Goal: Task Accomplishment & Management: Use online tool/utility

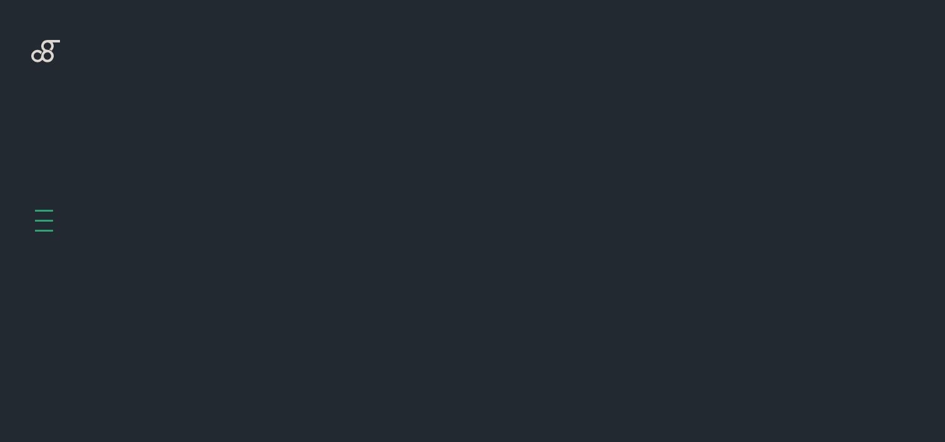
scroll to position [499, 0]
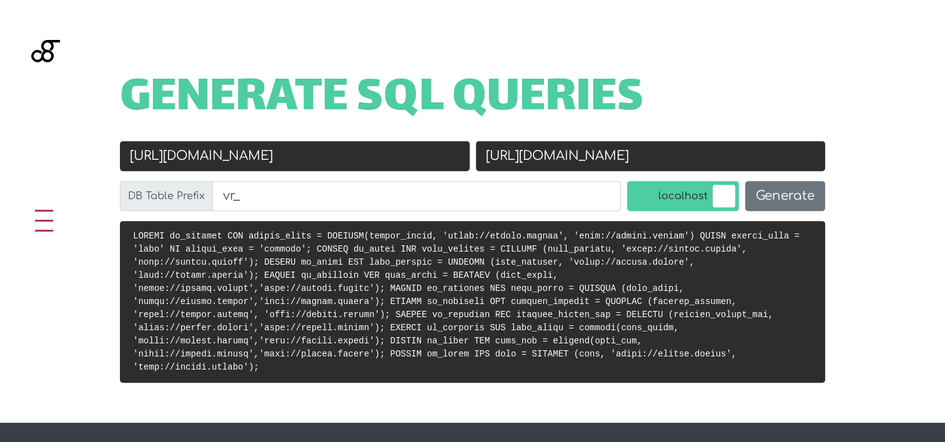
type input "[URL][DOMAIN_NAME]"
click at [635, 145] on input "http://mirena.beauty" at bounding box center [651, 156] width 350 height 30
paste input "localhost/moys"
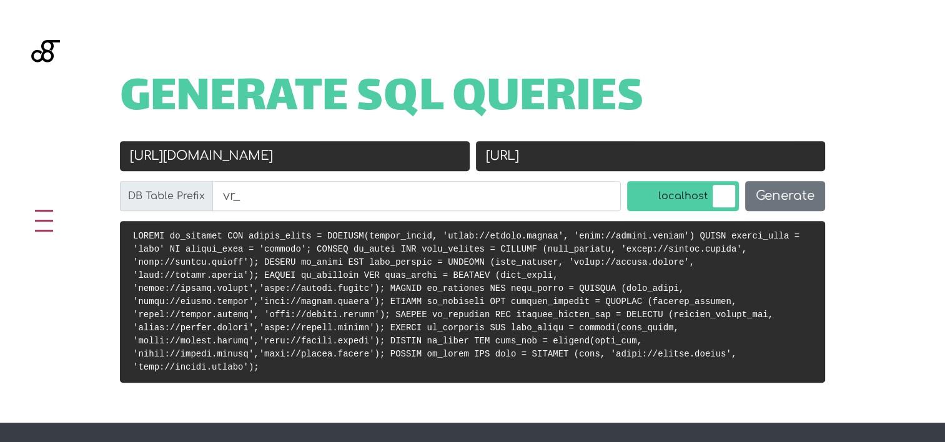
type input "[URL]"
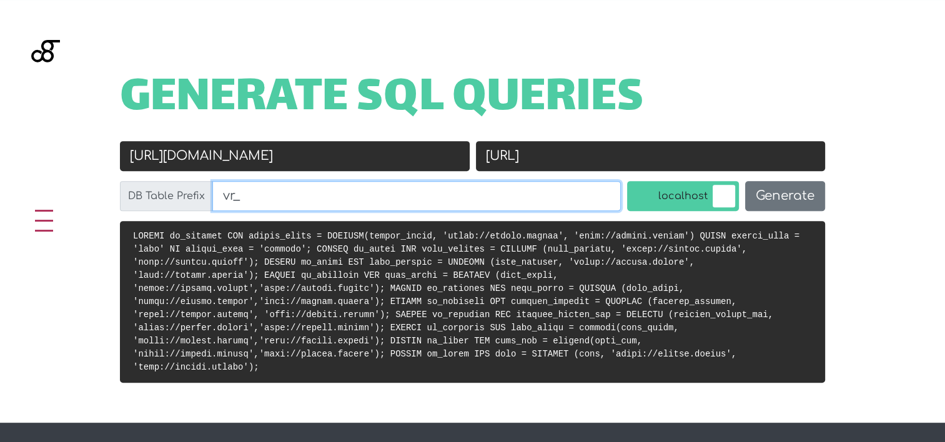
drag, startPoint x: 230, startPoint y: 194, endPoint x: 199, endPoint y: 197, distance: 31.4
click at [199, 197] on div "DB Table Prefix vr_" at bounding box center [370, 196] width 501 height 30
type input "ms_"
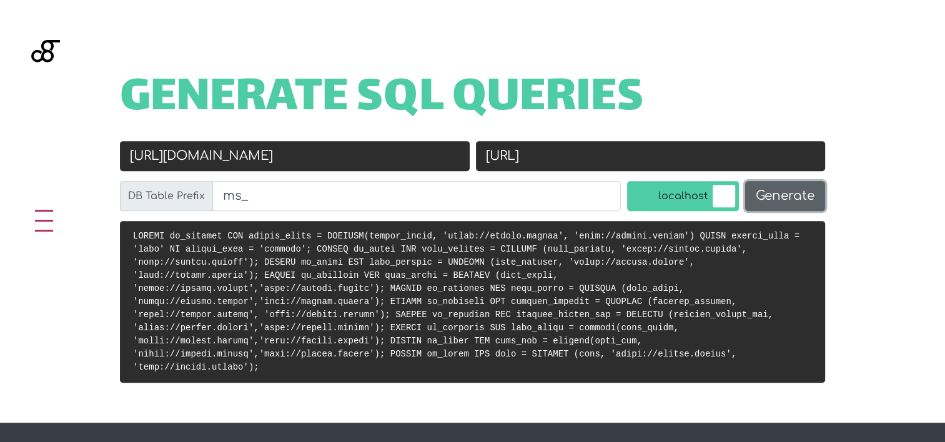
click at [751, 199] on button "Generate" at bounding box center [786, 196] width 80 height 30
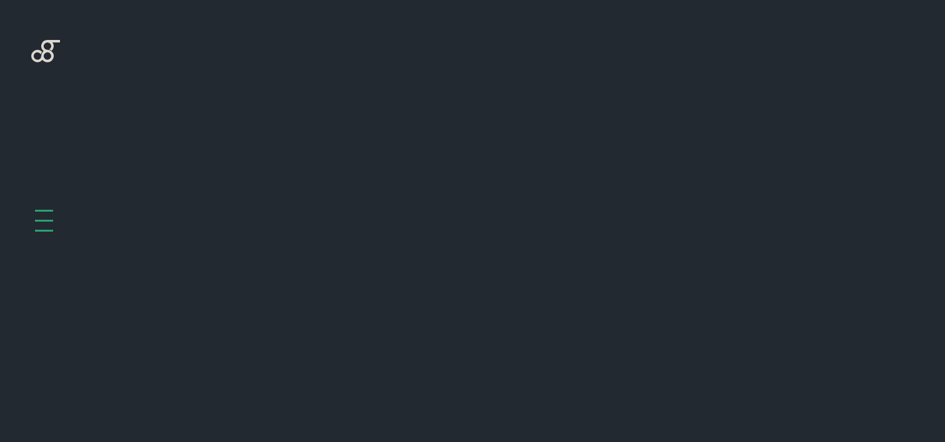
scroll to position [499, 0]
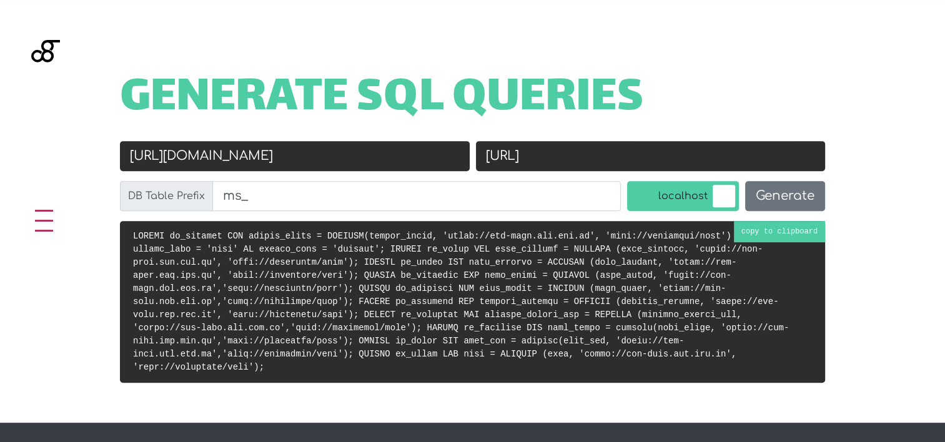
click at [390, 287] on code at bounding box center [461, 301] width 656 height 141
